Goal: Transaction & Acquisition: Purchase product/service

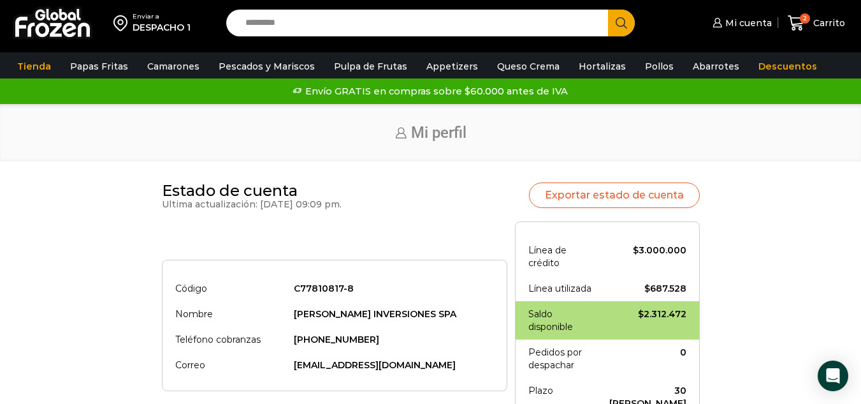
click at [361, 38] on div "Enviar a DESPACHO 1 Search input Search Mi cuenta" at bounding box center [430, 23] width 855 height 46
click at [354, 33] on input "Search input" at bounding box center [420, 23] width 363 height 27
type input "******"
click at [608, 10] on button "Search" at bounding box center [621, 23] width 27 height 27
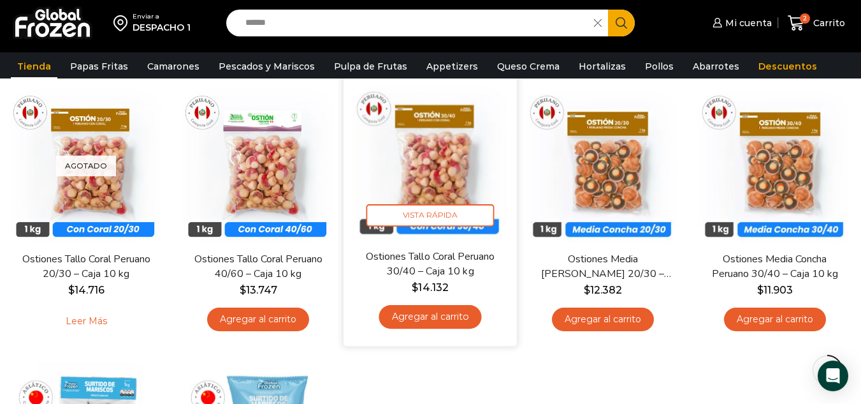
scroll to position [106, 0]
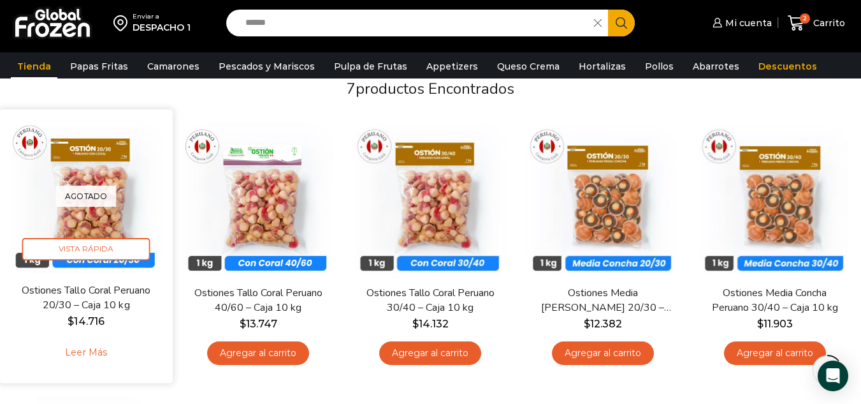
click at [91, 291] on link "Ostiones Tallo Coral Peruano 20/30 – Caja 10 kg" at bounding box center [86, 298] width 139 height 30
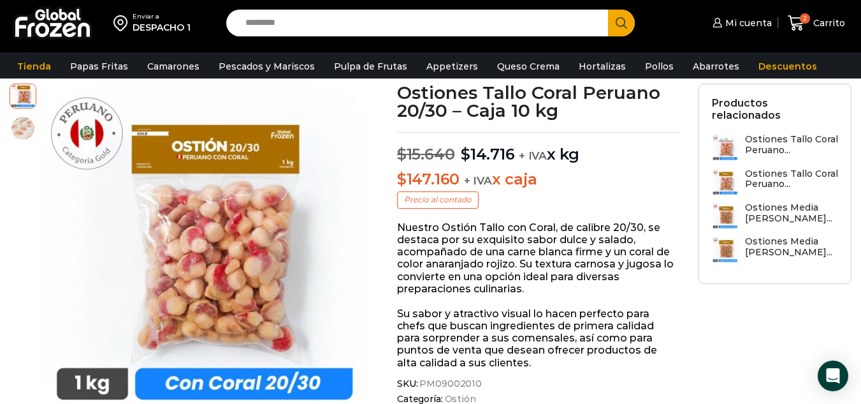
scroll to position [106, 0]
